Goal: Transaction & Acquisition: Purchase product/service

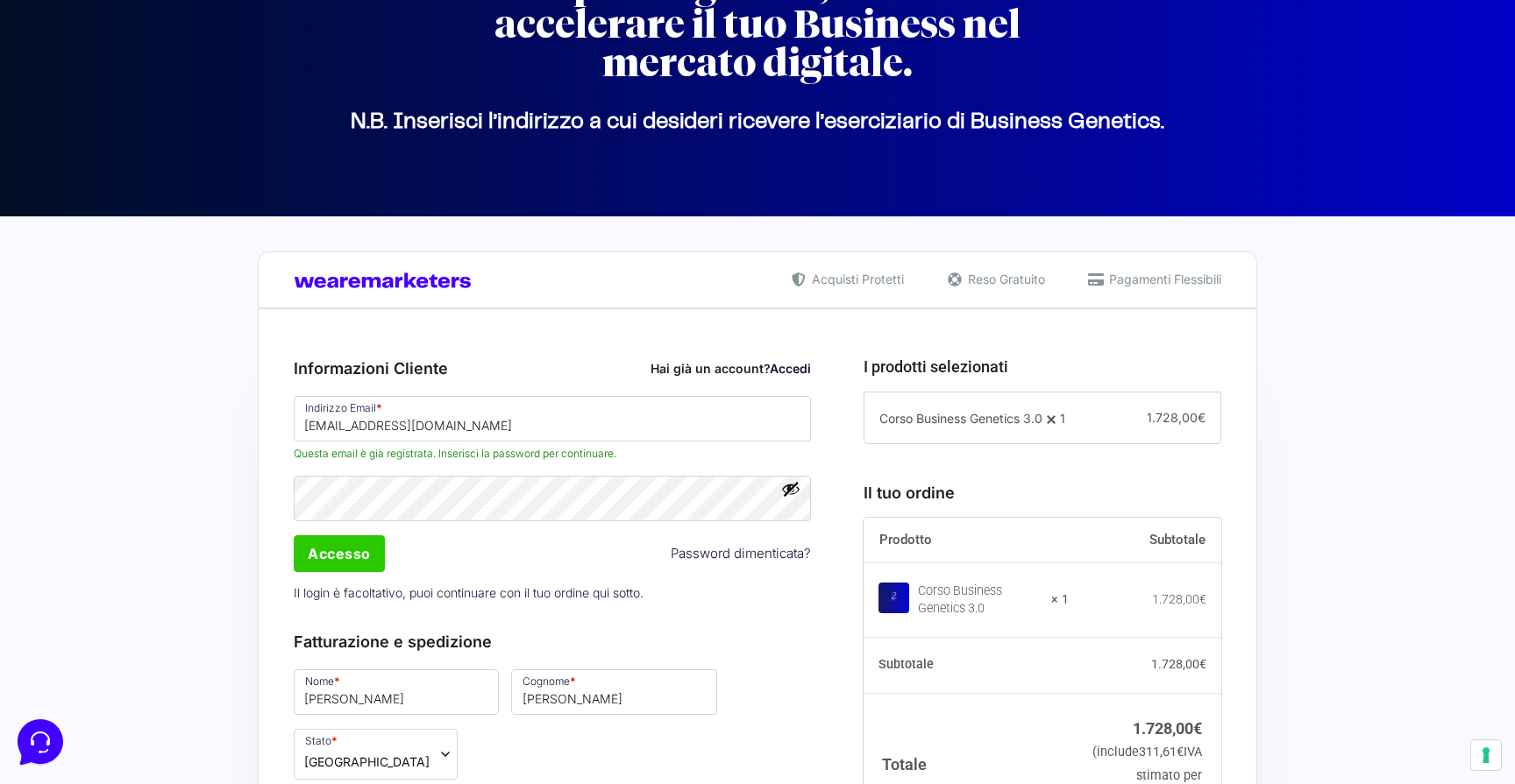
scroll to position [176, 0]
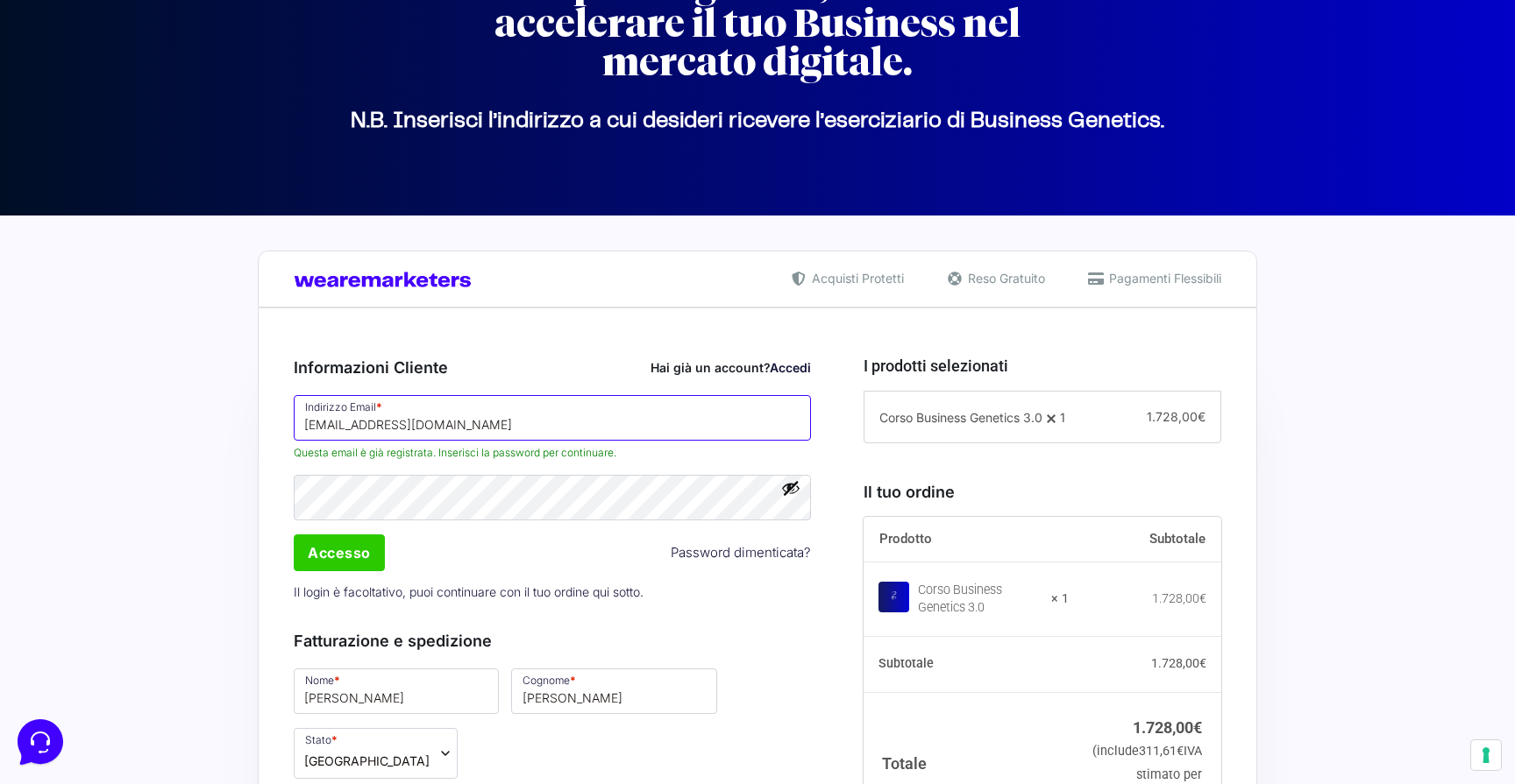
click at [390, 428] on input "[EMAIL_ADDRESS][DOMAIN_NAME]" at bounding box center [552, 418] width 517 height 46
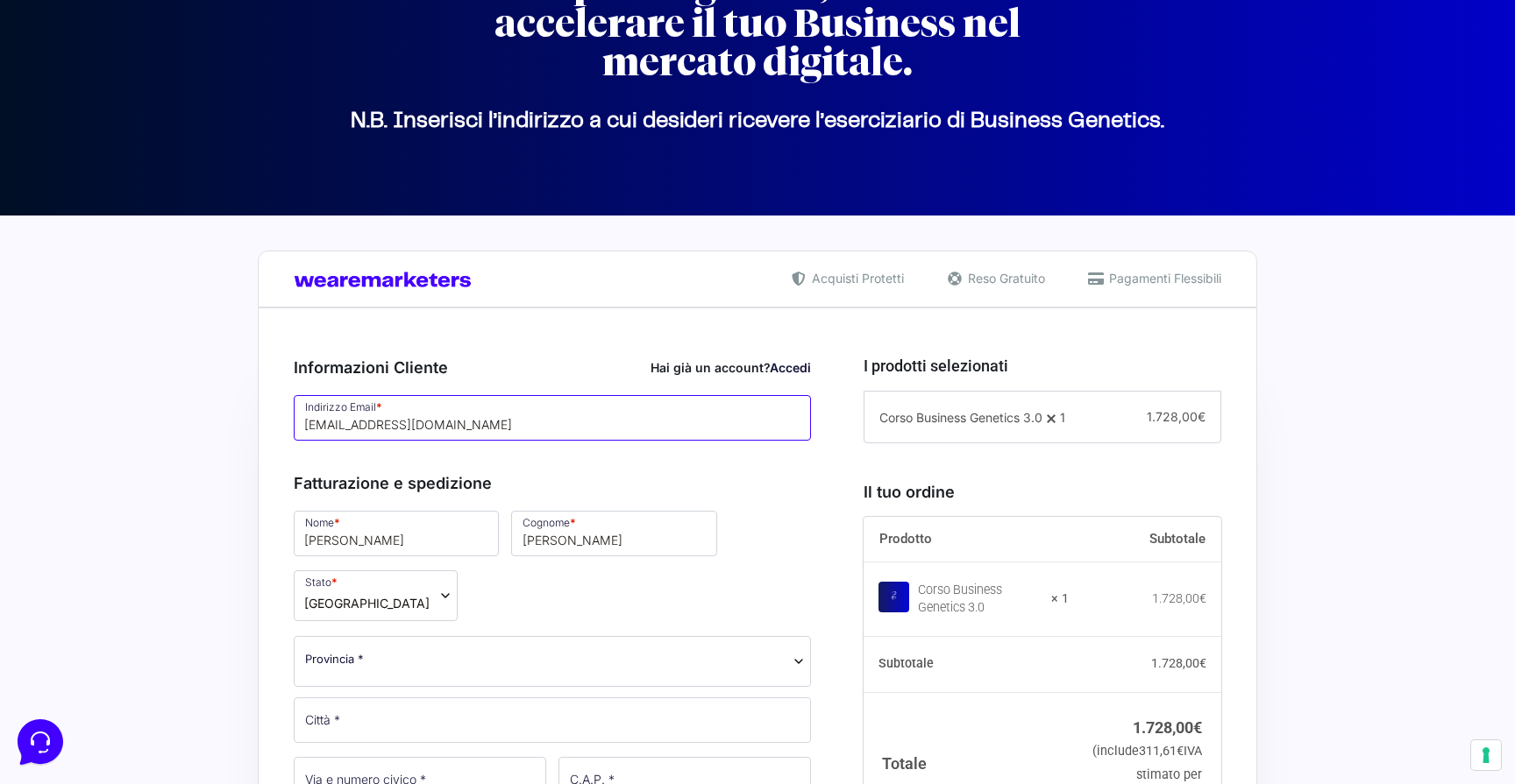
type input "[EMAIL_ADDRESS][DOMAIN_NAME]"
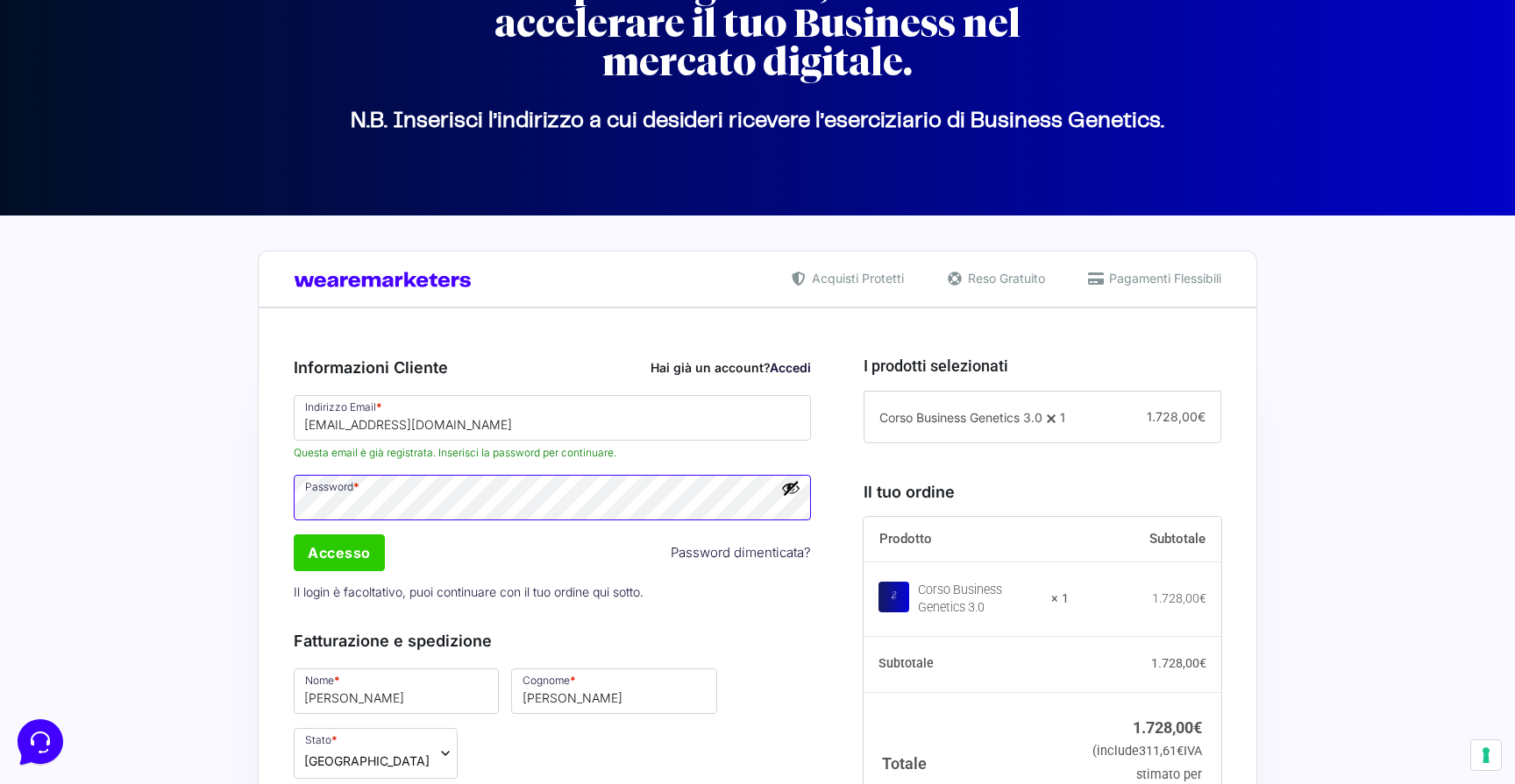
scroll to position [235, 0]
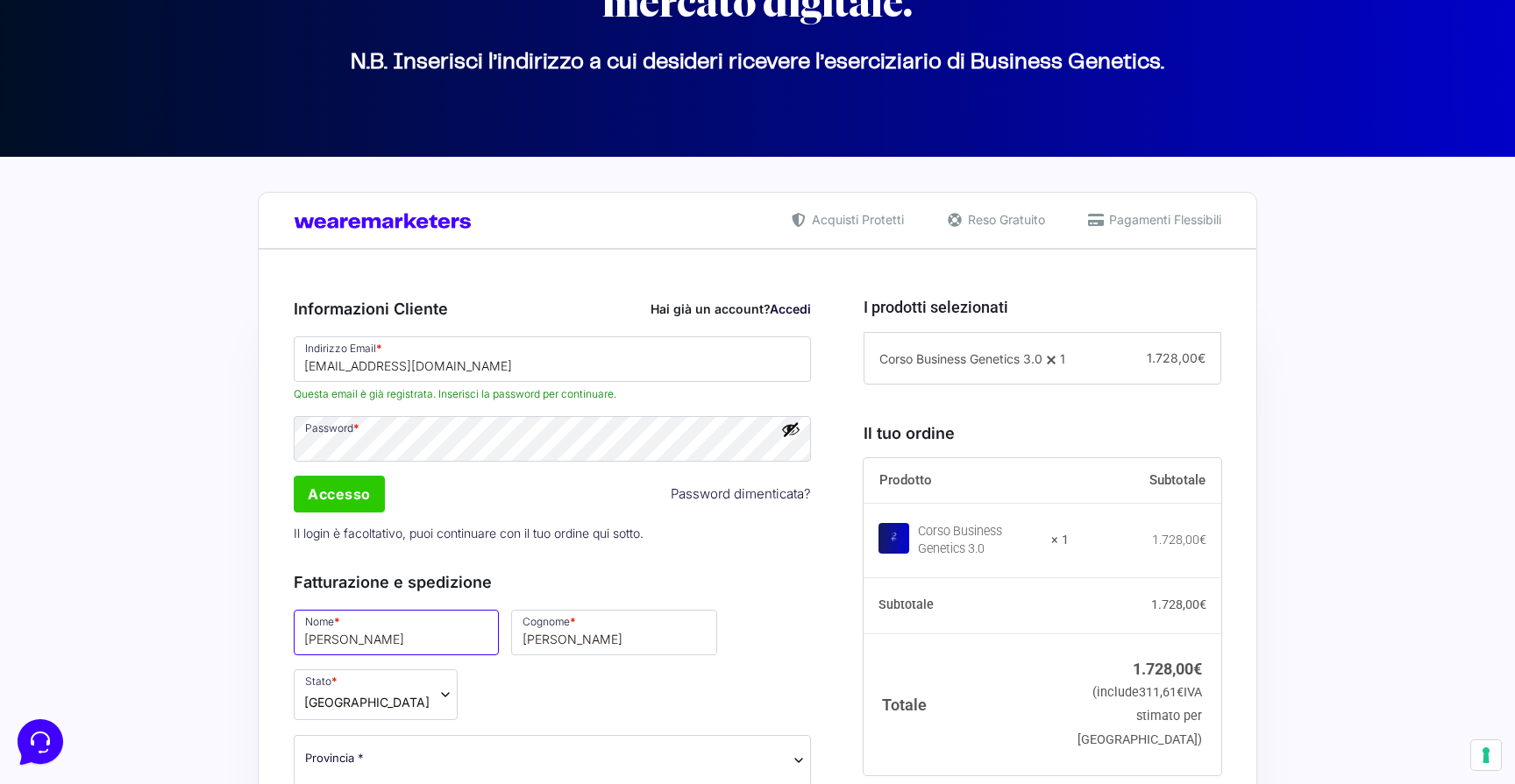
click at [342, 631] on input "[PERSON_NAME]" at bounding box center [396, 633] width 205 height 46
click at [342, 632] on input "[PERSON_NAME]" at bounding box center [396, 633] width 205 height 46
type input "[PERSON_NAME]"
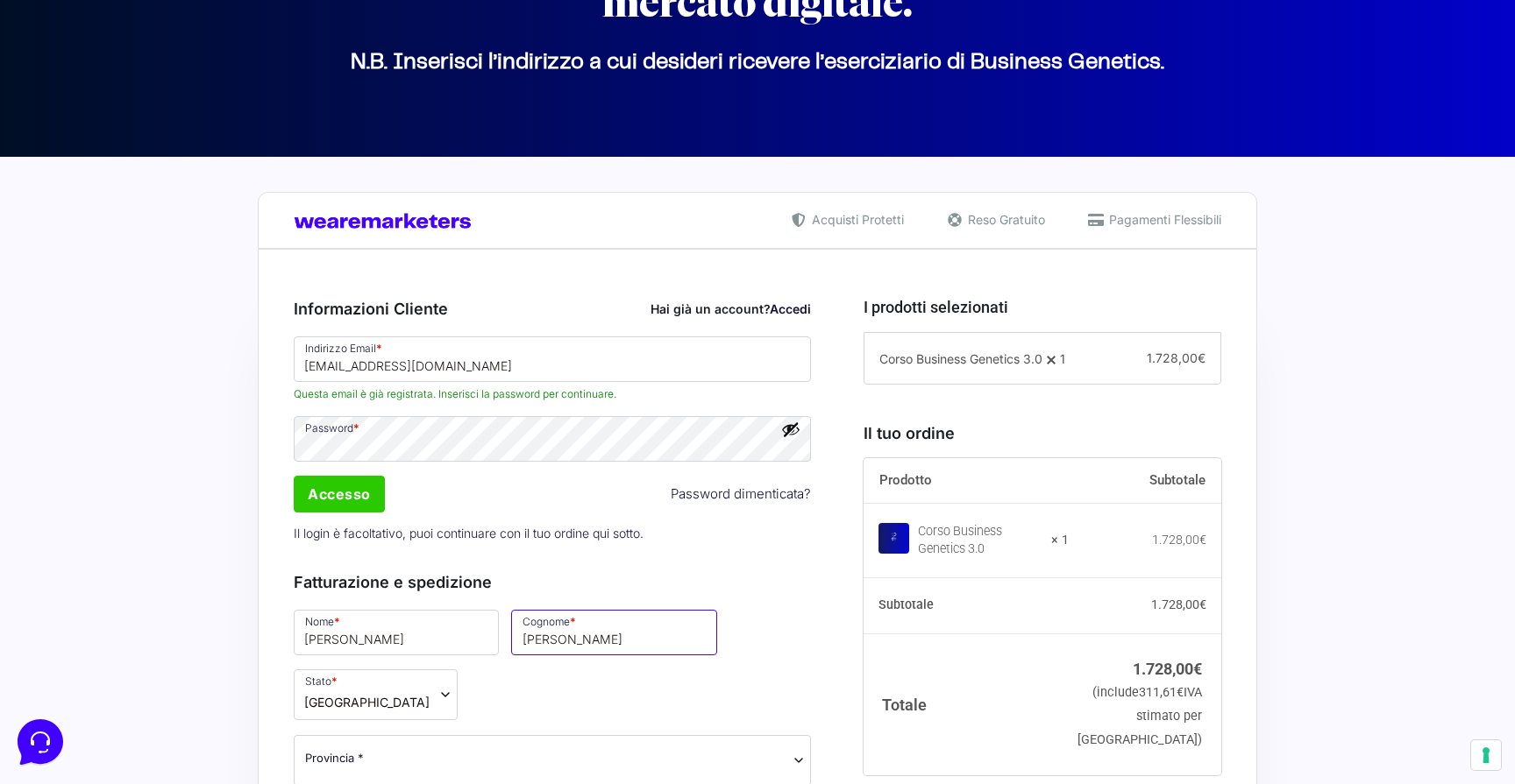
click at [511, 649] on input "[PERSON_NAME]" at bounding box center [613, 633] width 205 height 46
type input "Bovi"
click at [397, 749] on span "Provincia *" at bounding box center [552, 758] width 494 height 18
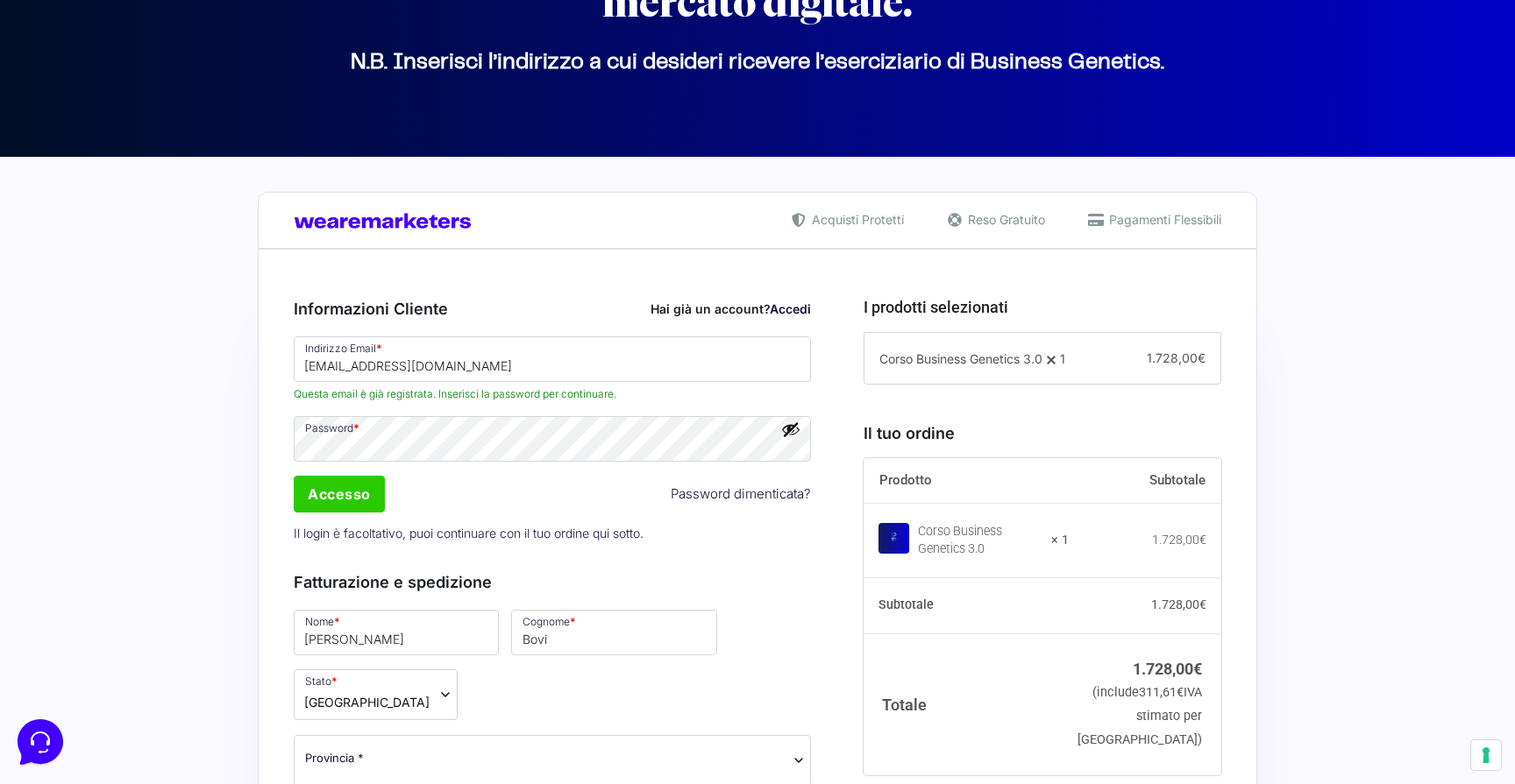
scroll to position [428, 0]
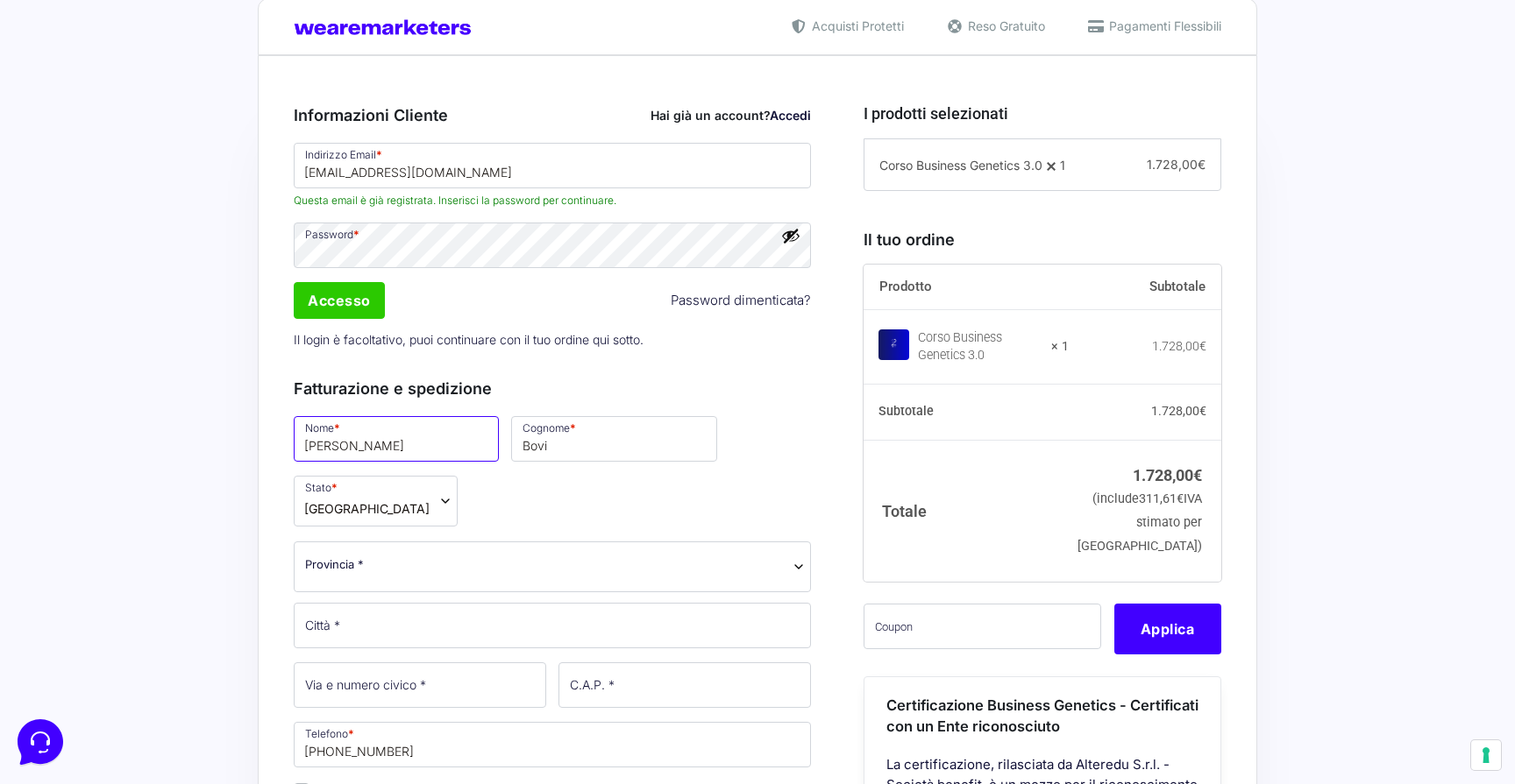
click at [370, 444] on input "[PERSON_NAME]" at bounding box center [396, 438] width 205 height 46
type input "[PERSON_NAME]"
select select "FI"
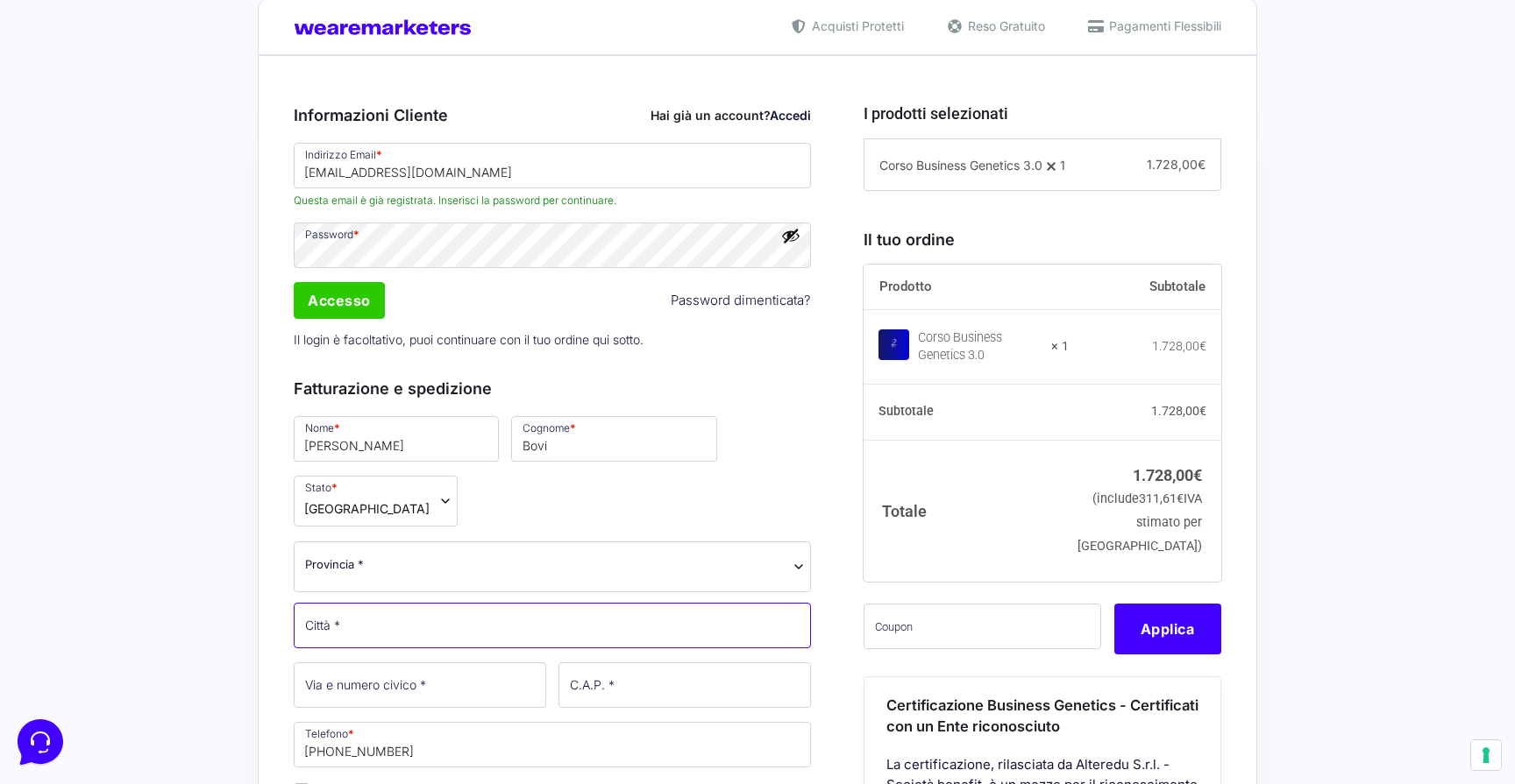
type input "Empoli"
type input "13"
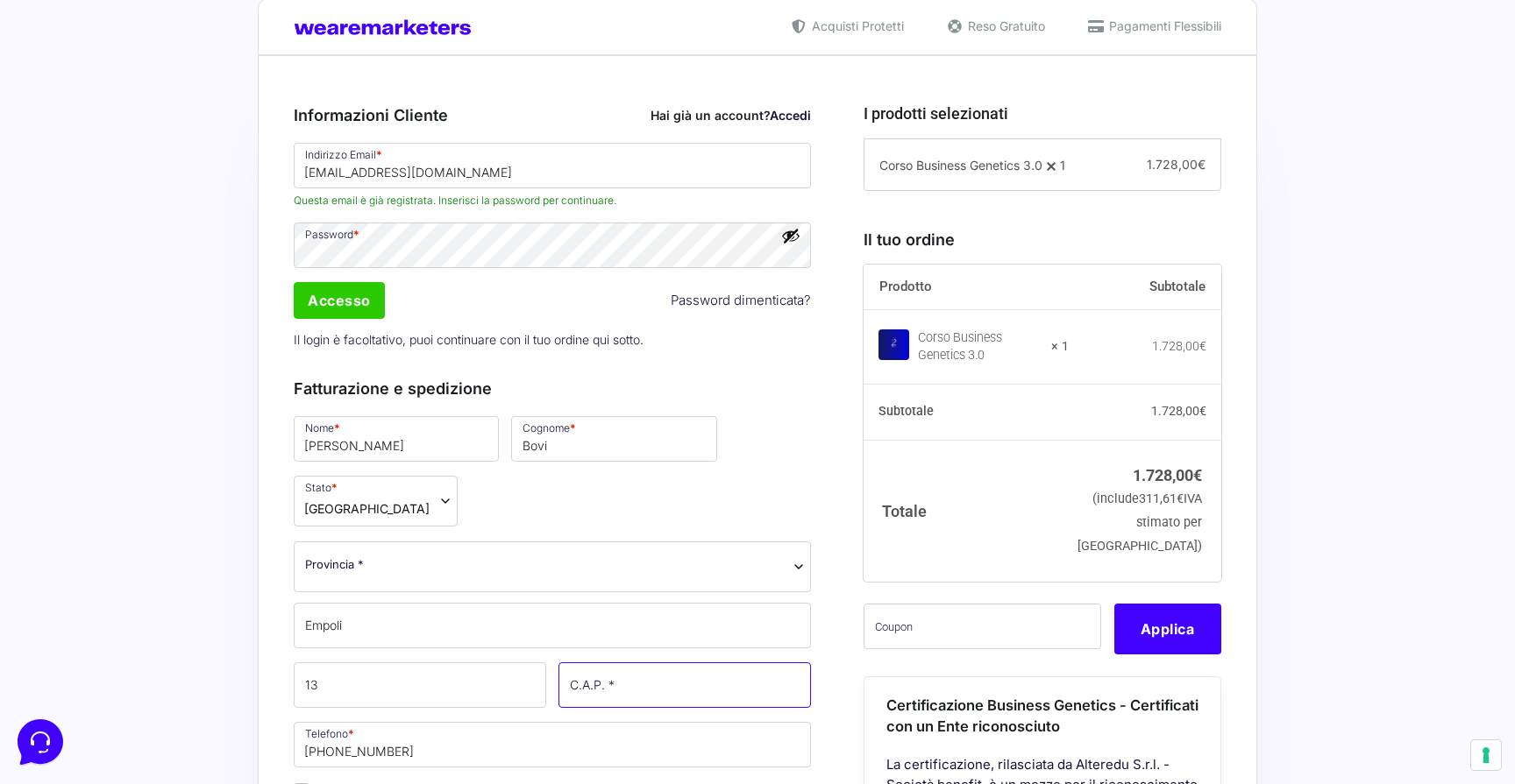
type input "50053"
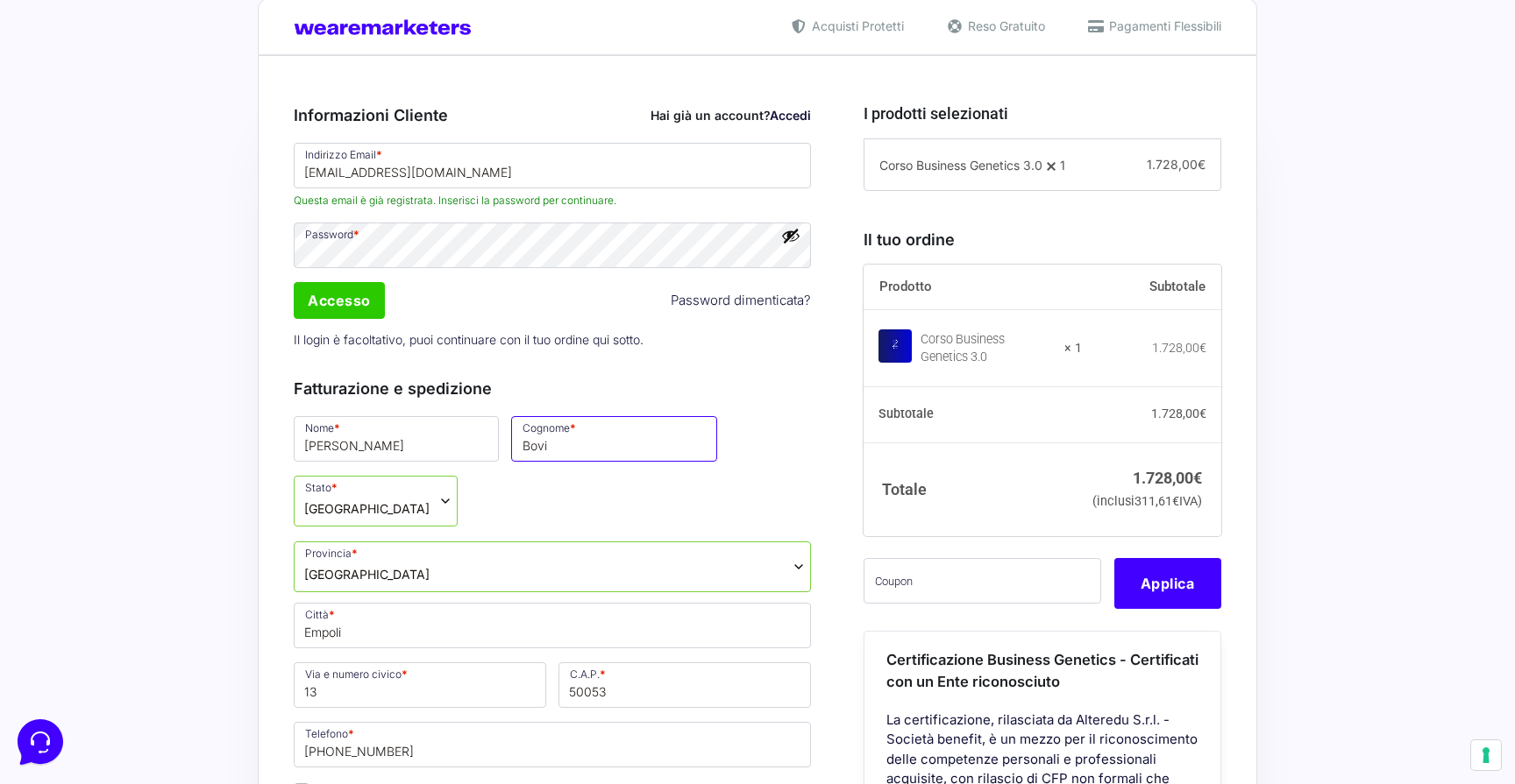
click at [520, 450] on input "Bovi" at bounding box center [613, 438] width 205 height 46
type input "[PERSON_NAME]"
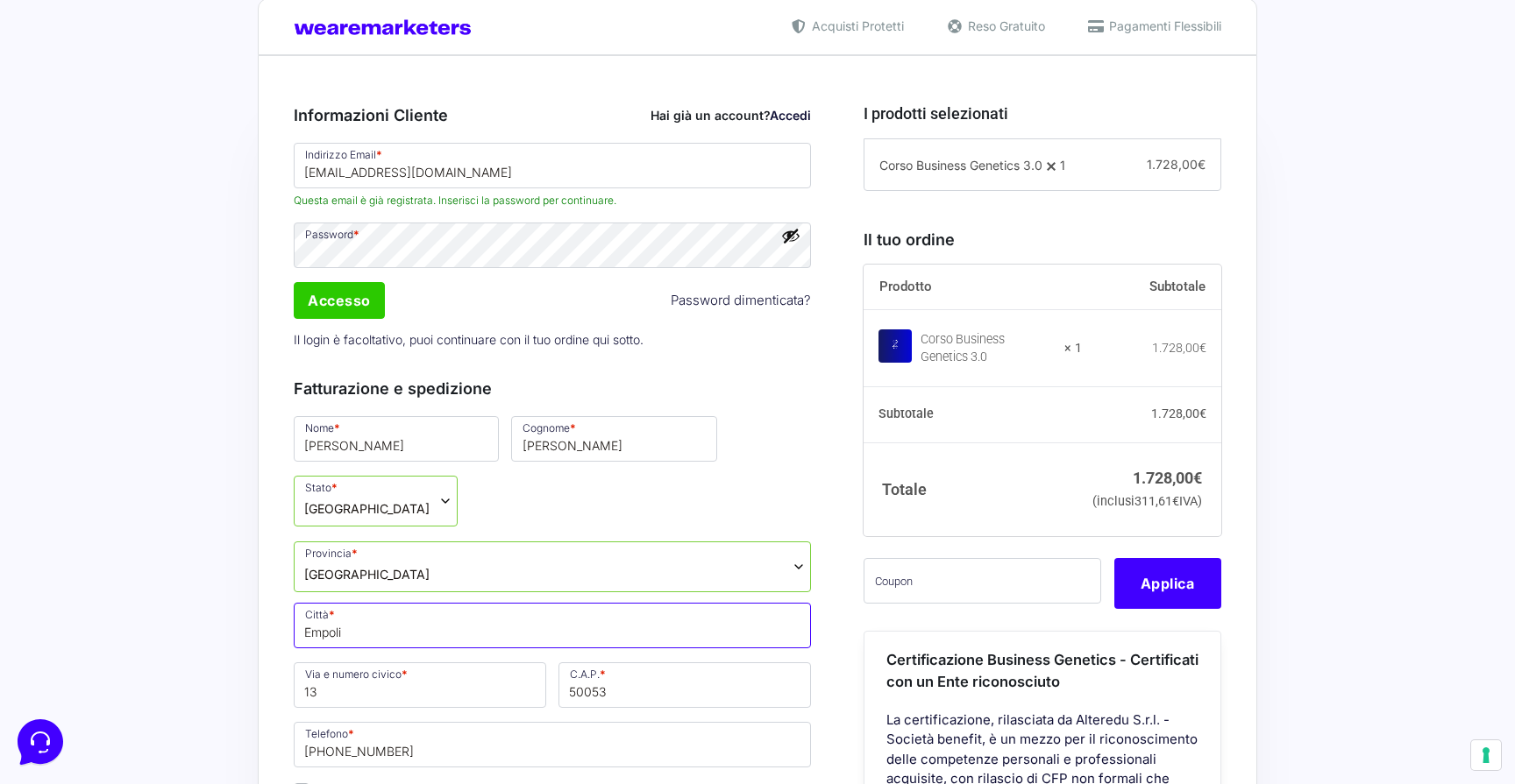
click at [334, 603] on input "Empoli" at bounding box center [552, 625] width 517 height 46
type input "Cerreto guidi"
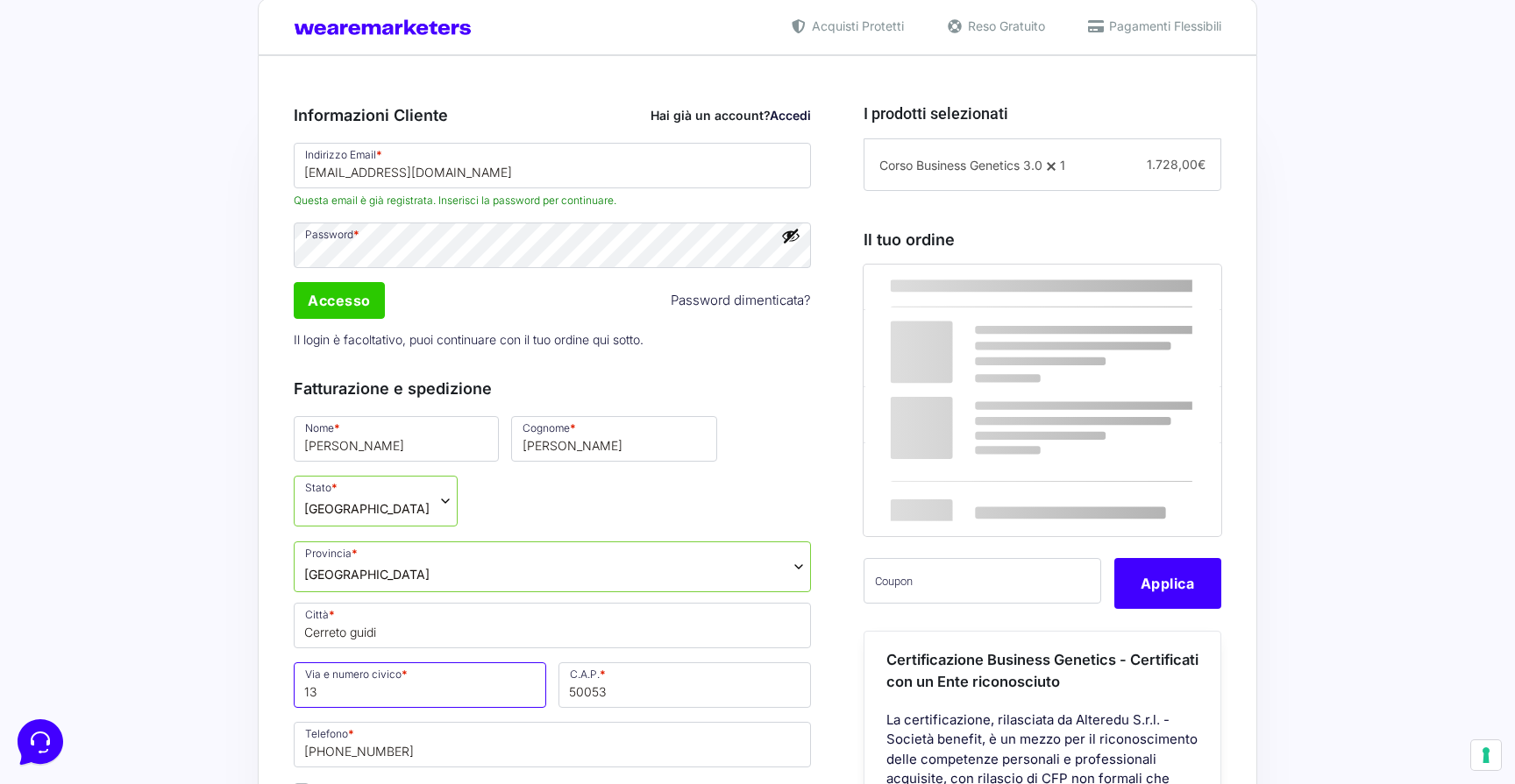
click at [399, 662] on input "13" at bounding box center [420, 685] width 253 height 46
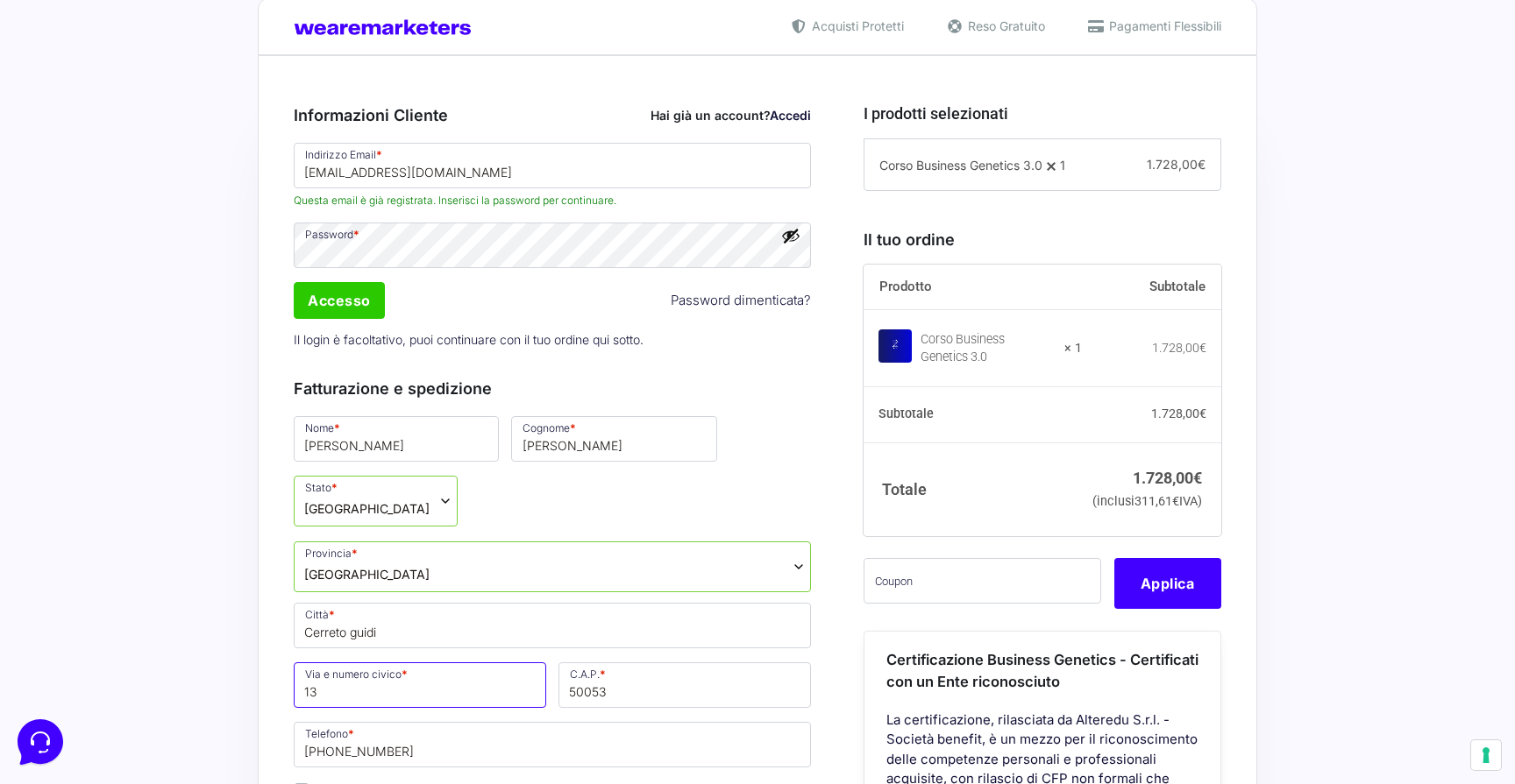
type input "45"
click at [584, 662] on input "50053" at bounding box center [684, 685] width 253 height 46
type input "50050"
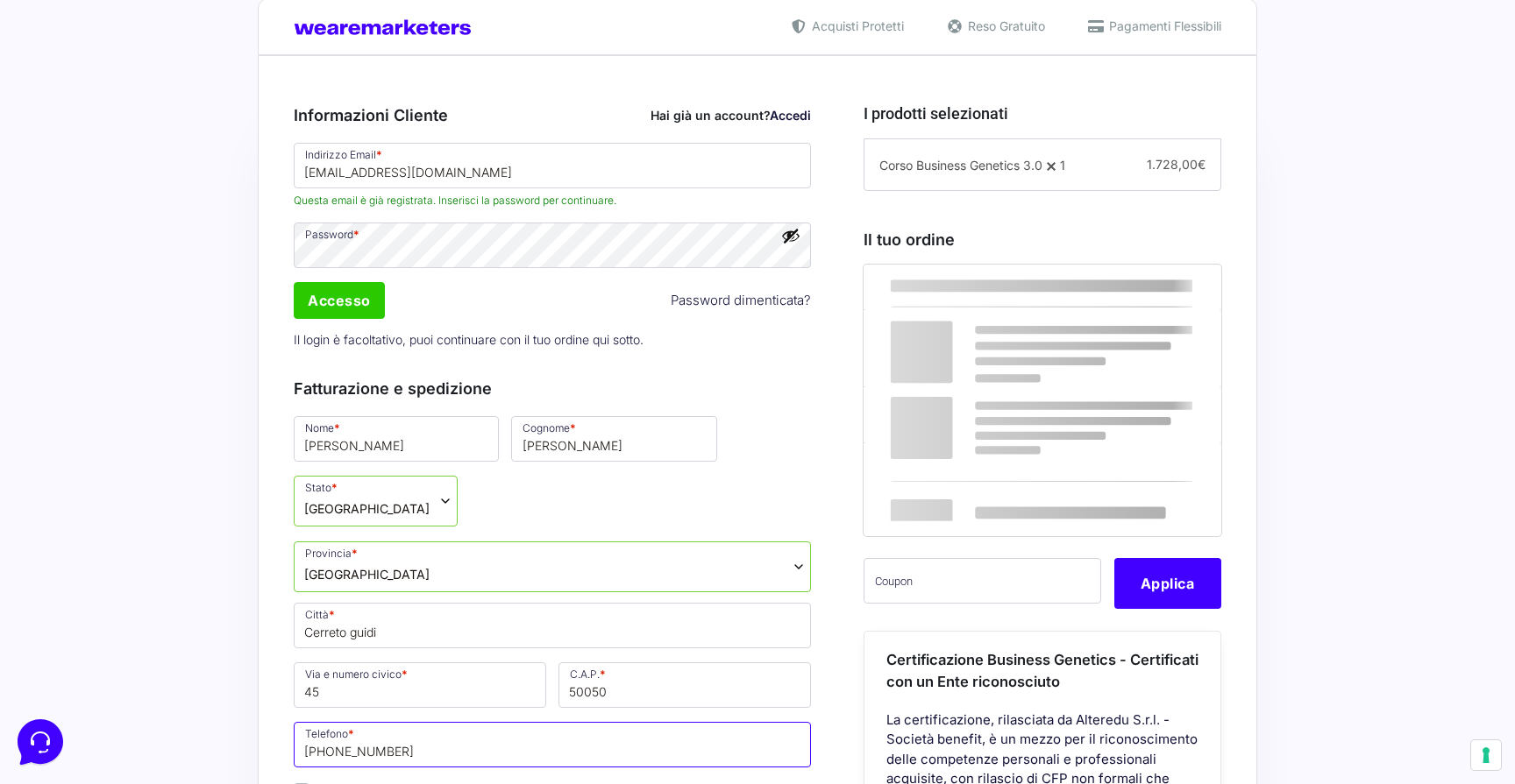
click at [522, 722] on input "[PHONE_NUMBER]" at bounding box center [552, 745] width 517 height 46
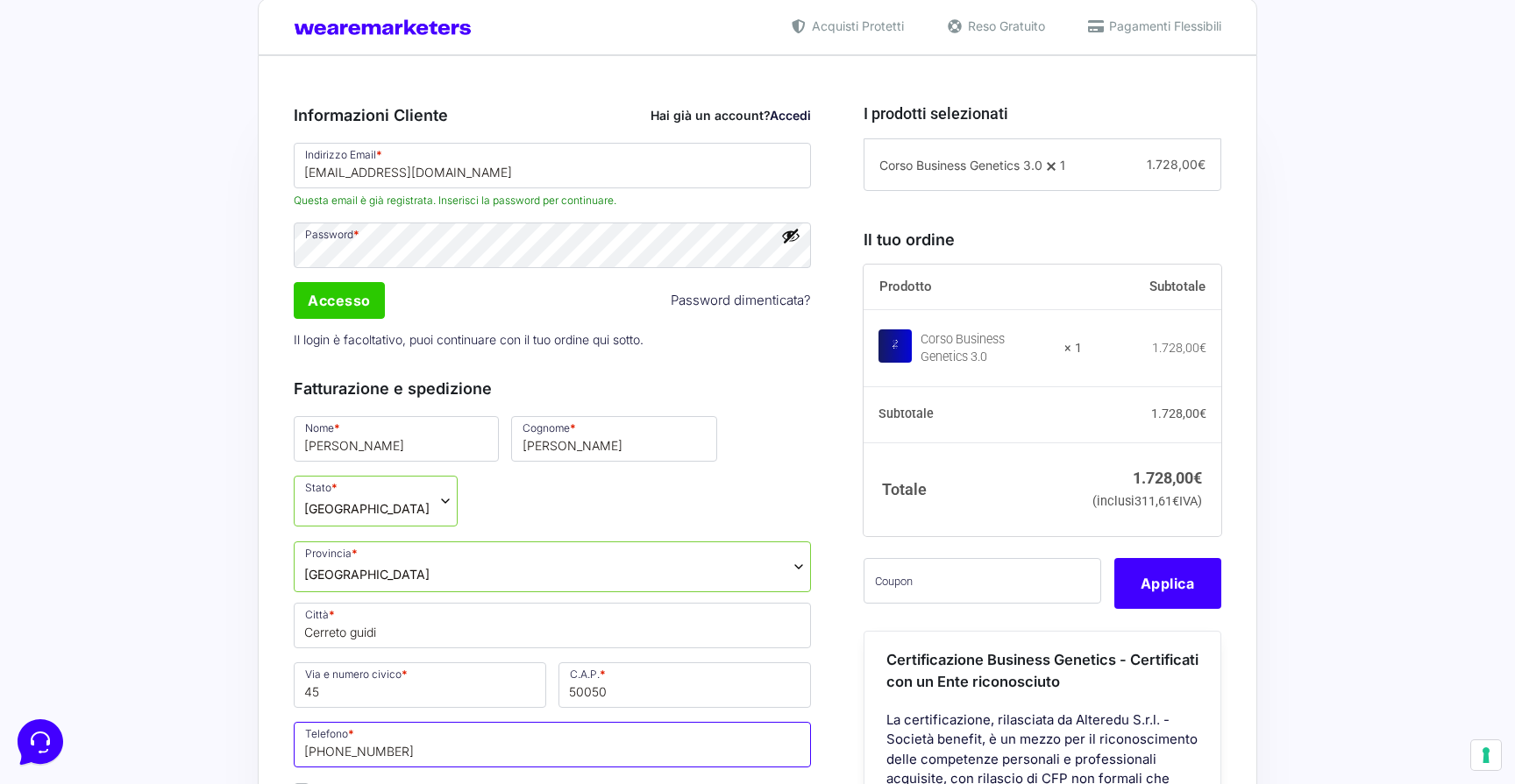
click at [522, 722] on input "[PHONE_NUMBER]" at bounding box center [552, 745] width 517 height 46
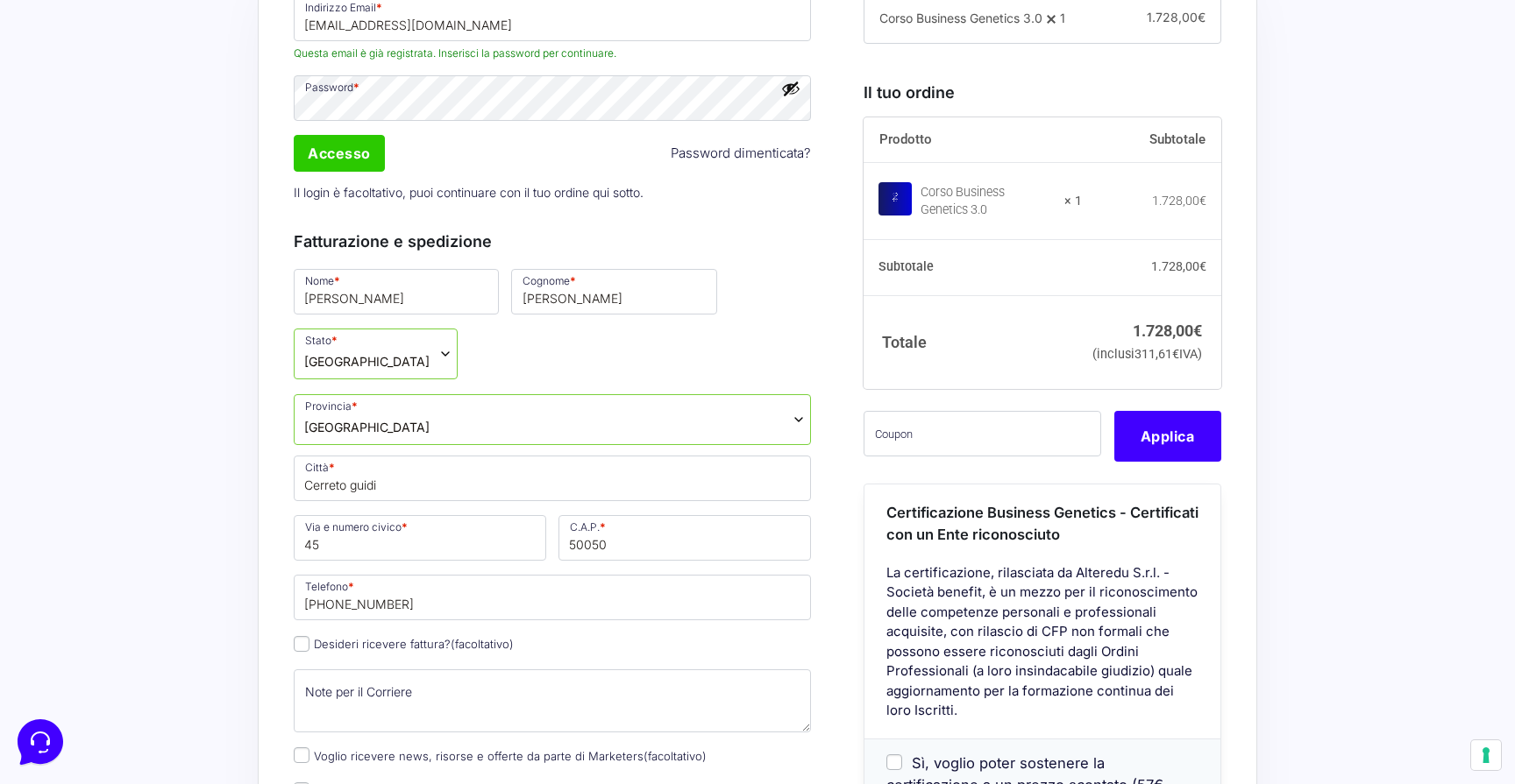
scroll to position [741, 0]
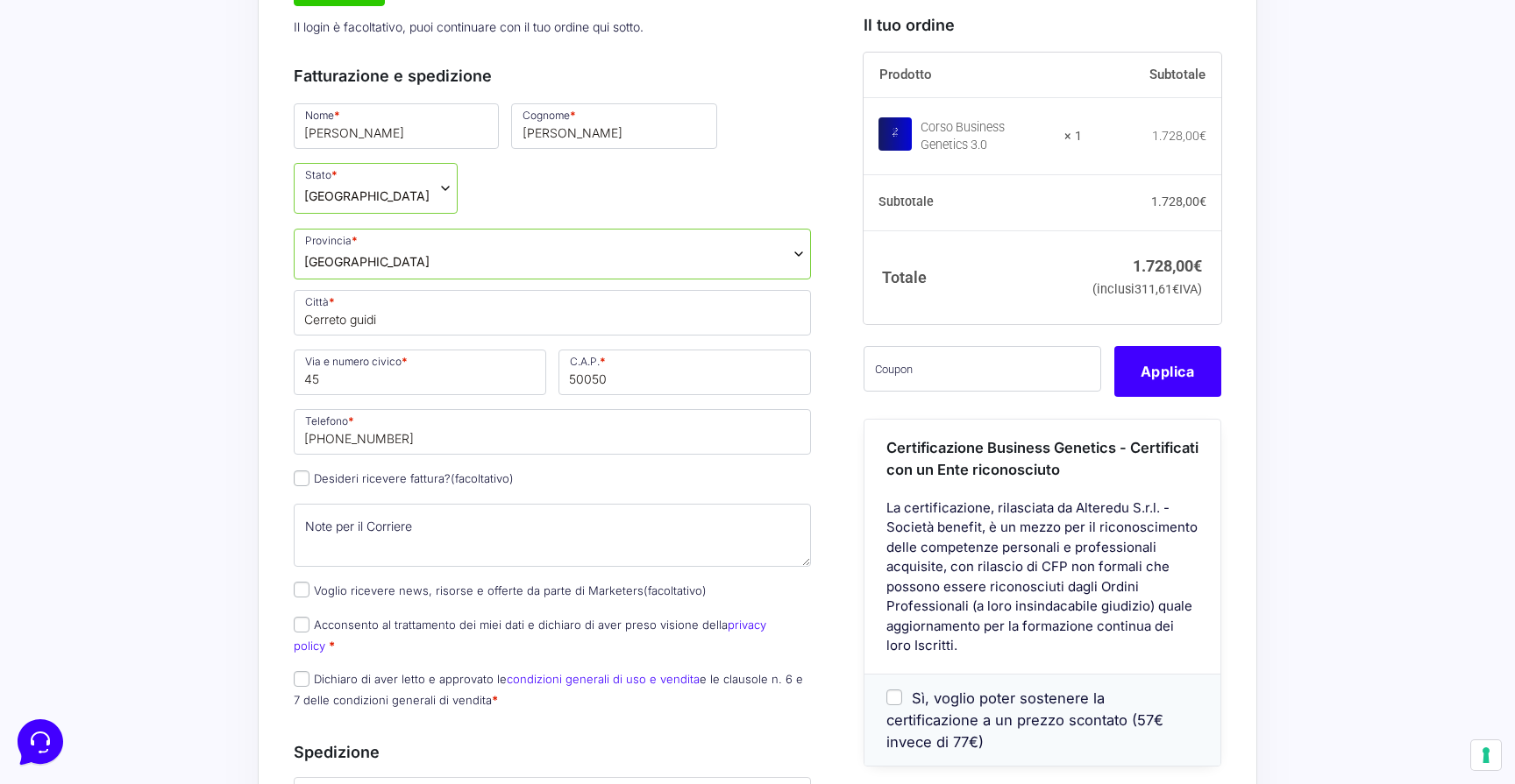
click at [356, 617] on label "Acconsento al trattamento dei miei dati e dichiaro di aver preso visione della …" at bounding box center [530, 634] width 472 height 34
click at [309, 617] on input "Acconsento al trattamento dei miei dati e dichiaro di aver preso visione della …" at bounding box center [301, 624] width 16 height 15
checkbox input "true"
click at [300, 671] on input "Dichiaro di aver letto e approvato le condizioni generali di uso e vendita e le…" at bounding box center [301, 678] width 16 height 15
checkbox input "true"
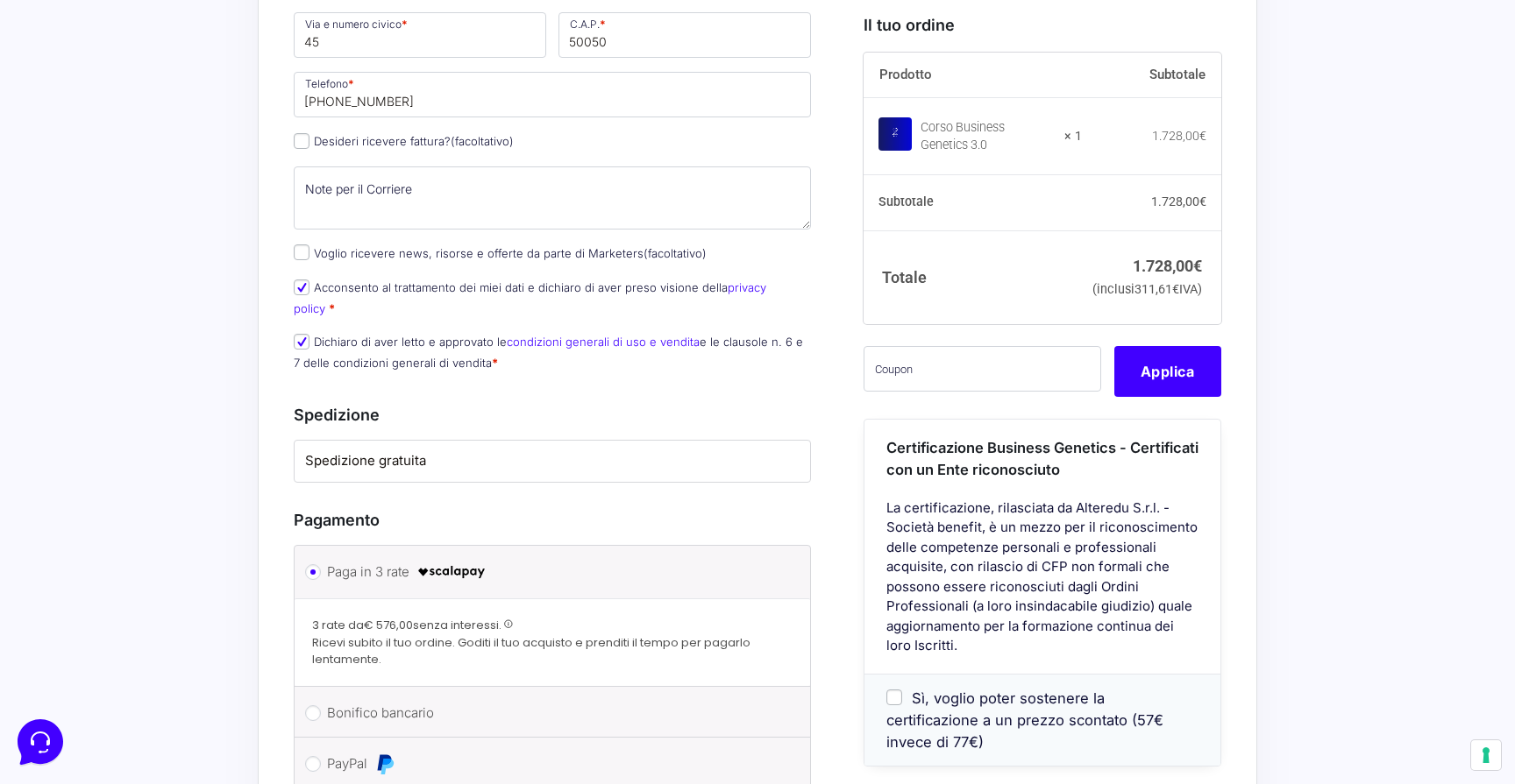
scroll to position [1227, 0]
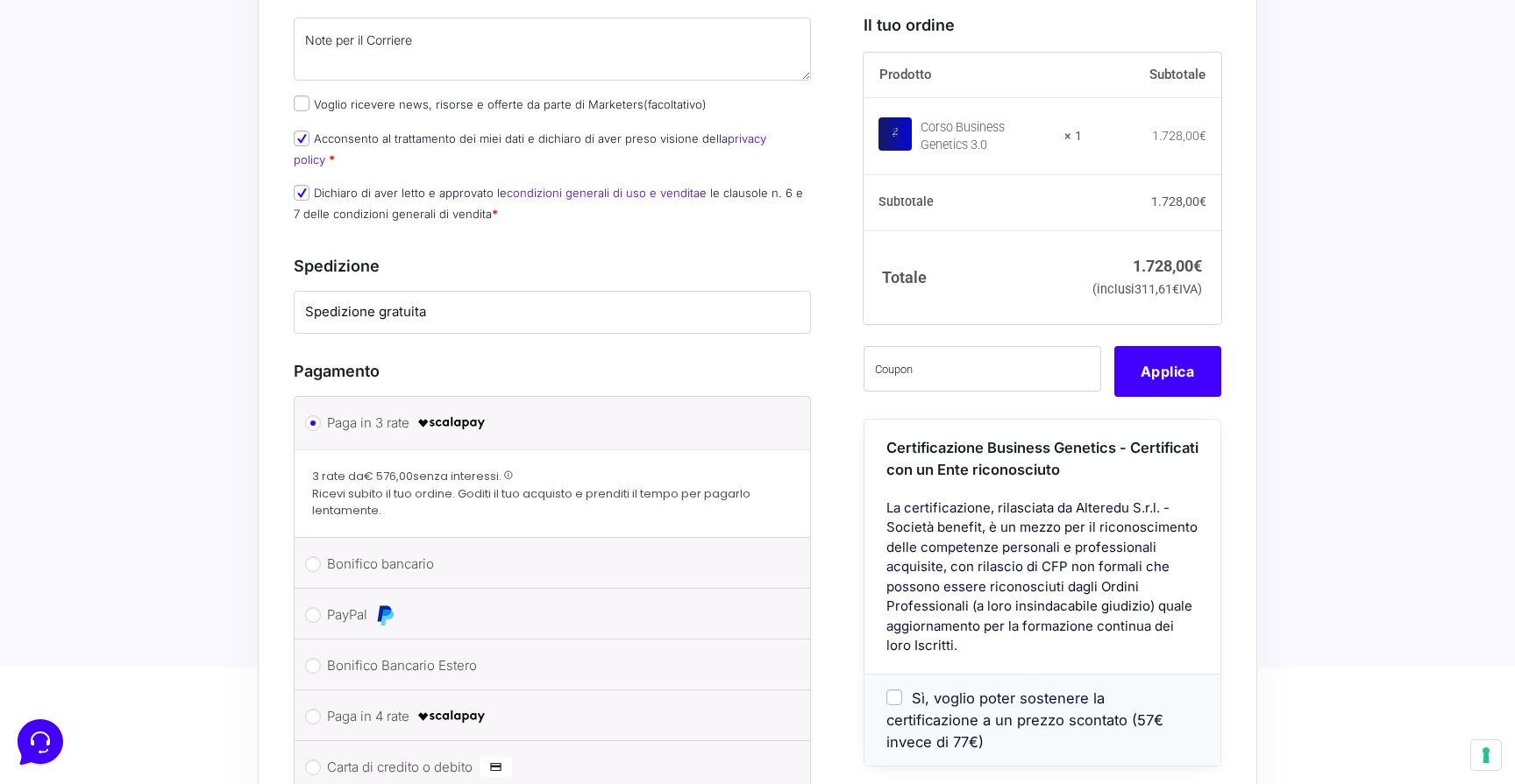
click at [332, 602] on label "PayPal" at bounding box center [548, 614] width 444 height 26
click at [321, 607] on input "PayPal" at bounding box center [312, 614] width 16 height 15
radio input "true"
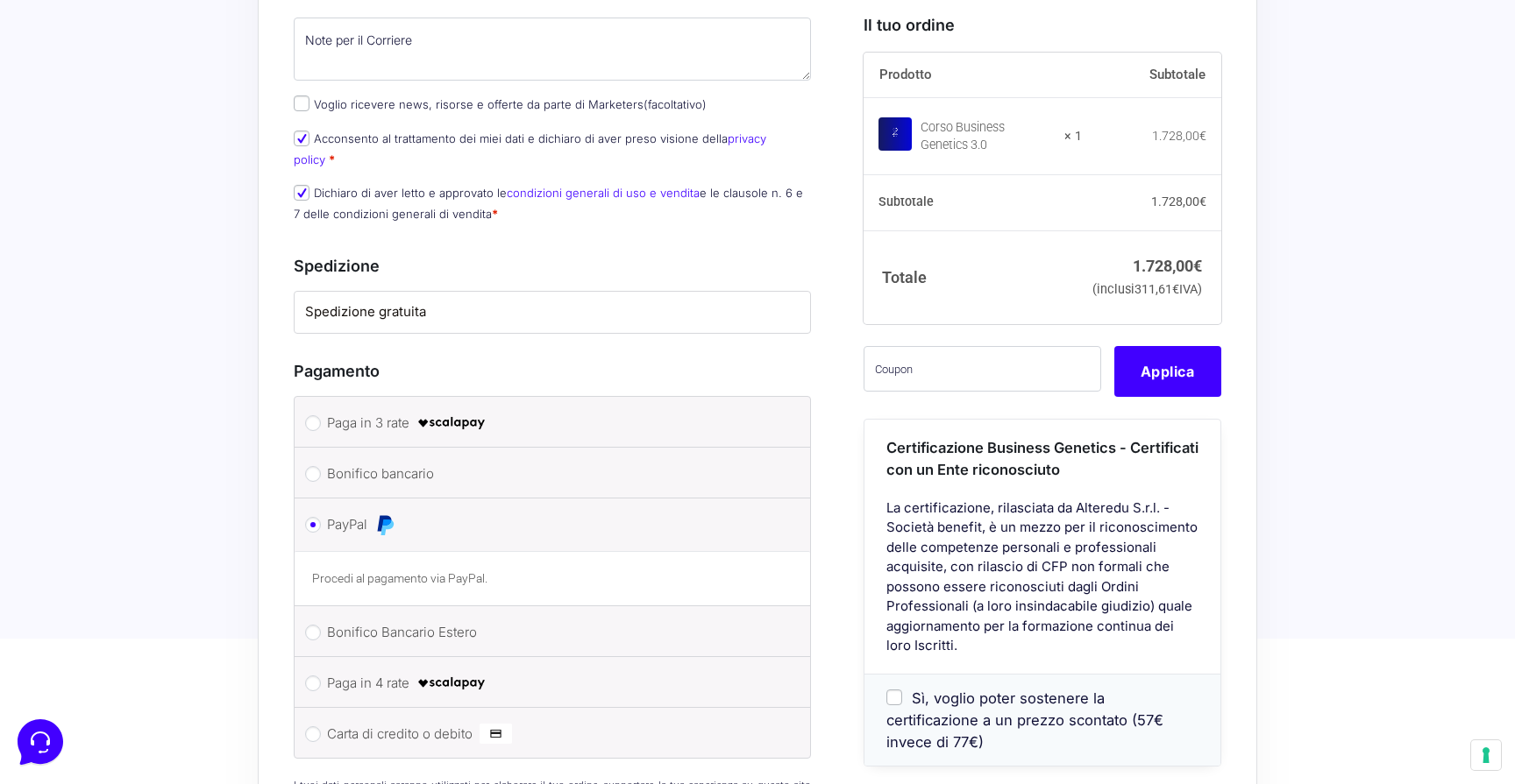
click at [233, 552] on div "Acquisti Protetti Reso Gratuito Pagamenti Flessibili Riepilogo Ordine 1.728,00 …" at bounding box center [757, 86] width 1515 height 1843
click at [263, 357] on div "Riepilogo Ordine 1.728,00 € Prodotto Subtotale Corso Business Genetics 3.0 × 1 …" at bounding box center [758, 86] width 1000 height 1660
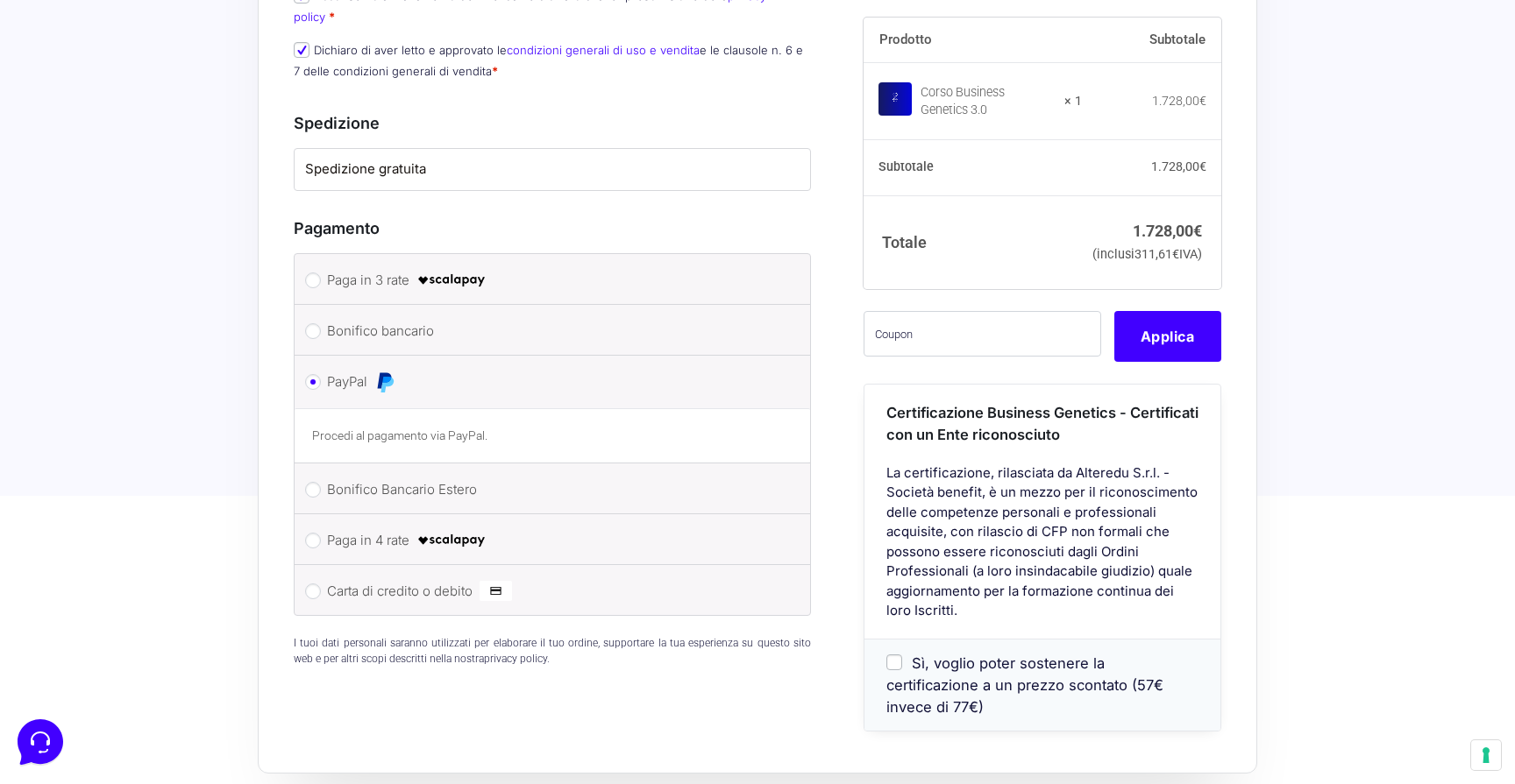
scroll to position [1373, 0]
